Goal: Find specific page/section: Find specific page/section

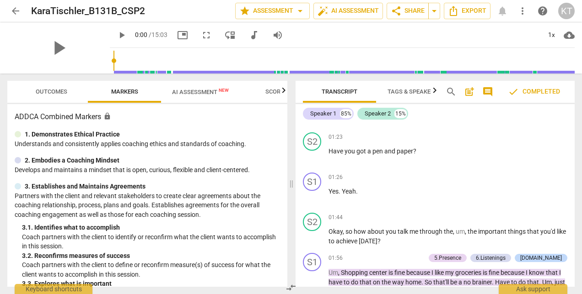
scroll to position [938, 0]
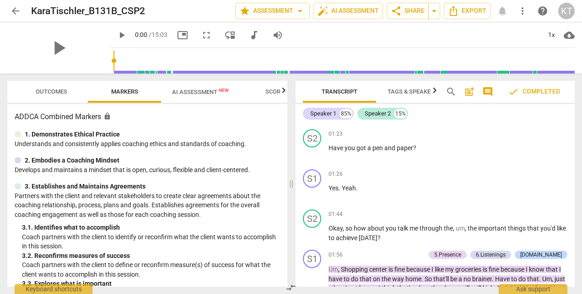
click at [16, 10] on span "arrow_back" at bounding box center [15, 10] width 11 height 11
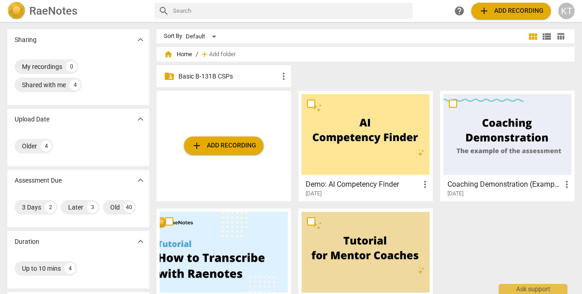
click at [230, 76] on p "Basic B-131B CSPs" at bounding box center [228, 77] width 100 height 10
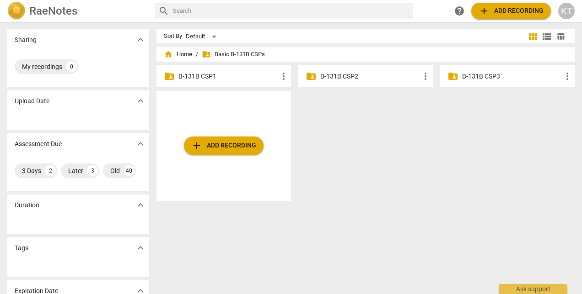
click at [332, 77] on p "B-131B CSP2" at bounding box center [370, 77] width 100 height 10
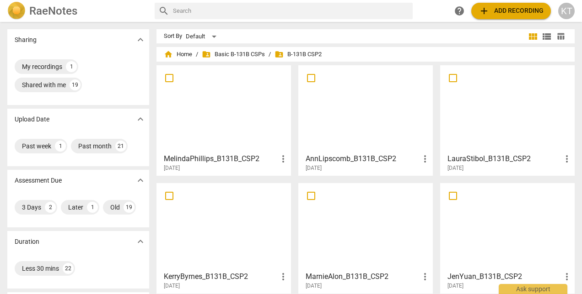
click at [202, 157] on h3 "MelindaPhillips_B131B_CSP2" at bounding box center [221, 159] width 114 height 11
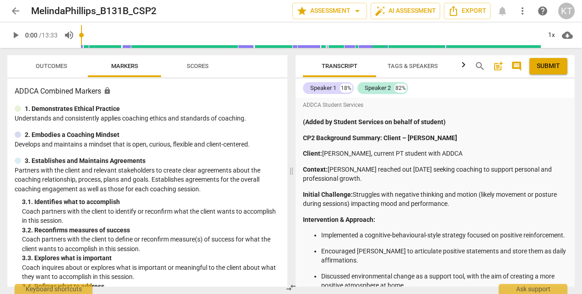
click at [17, 12] on span "arrow_back" at bounding box center [15, 10] width 11 height 11
